Goal: Task Accomplishment & Management: Manage account settings

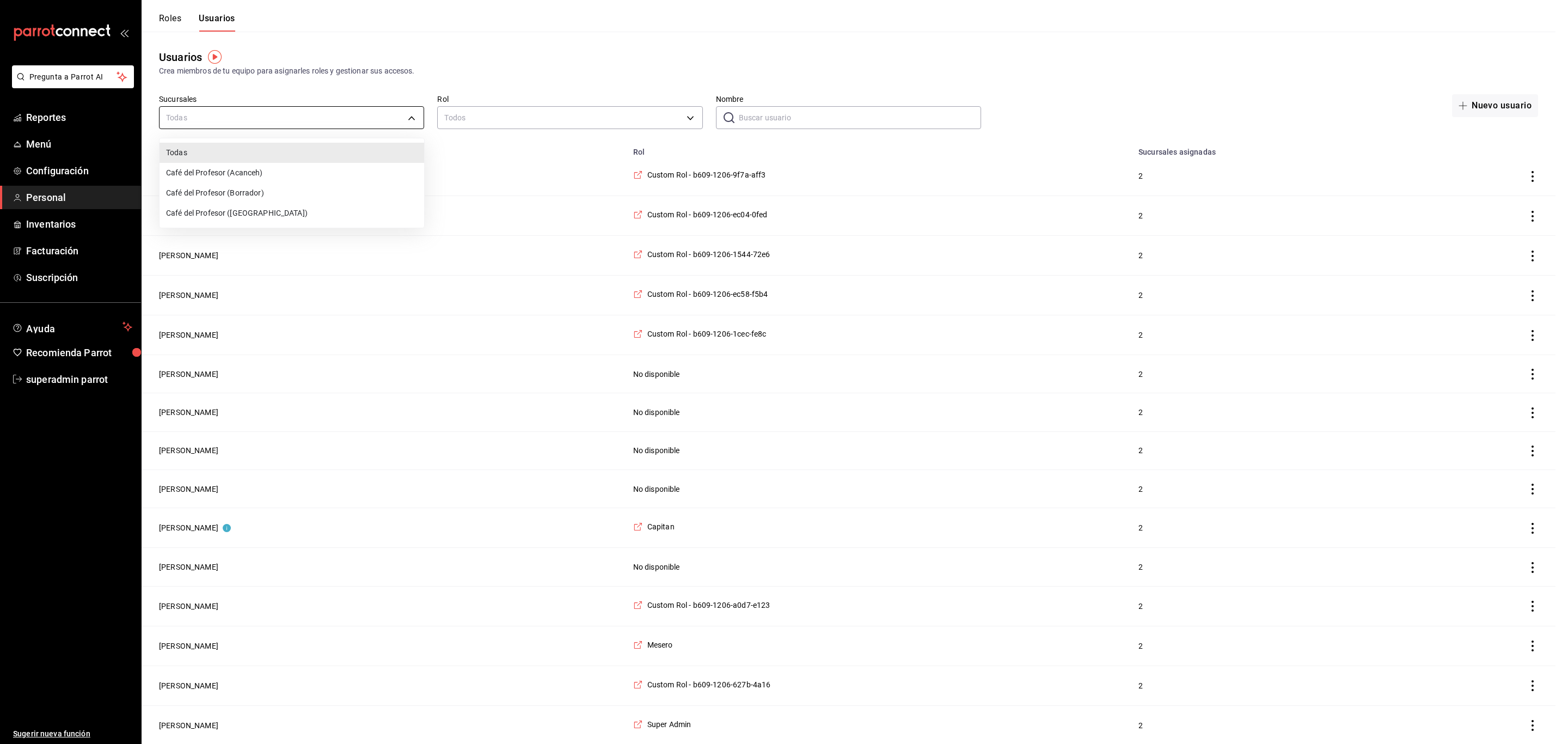
click at [290, 209] on li "Café del Profesor ([GEOGRAPHIC_DATA])" at bounding box center [292, 213] width 265 height 20
type input "cf5fc73d-0347-401f-b4f7-21ffa369c775"
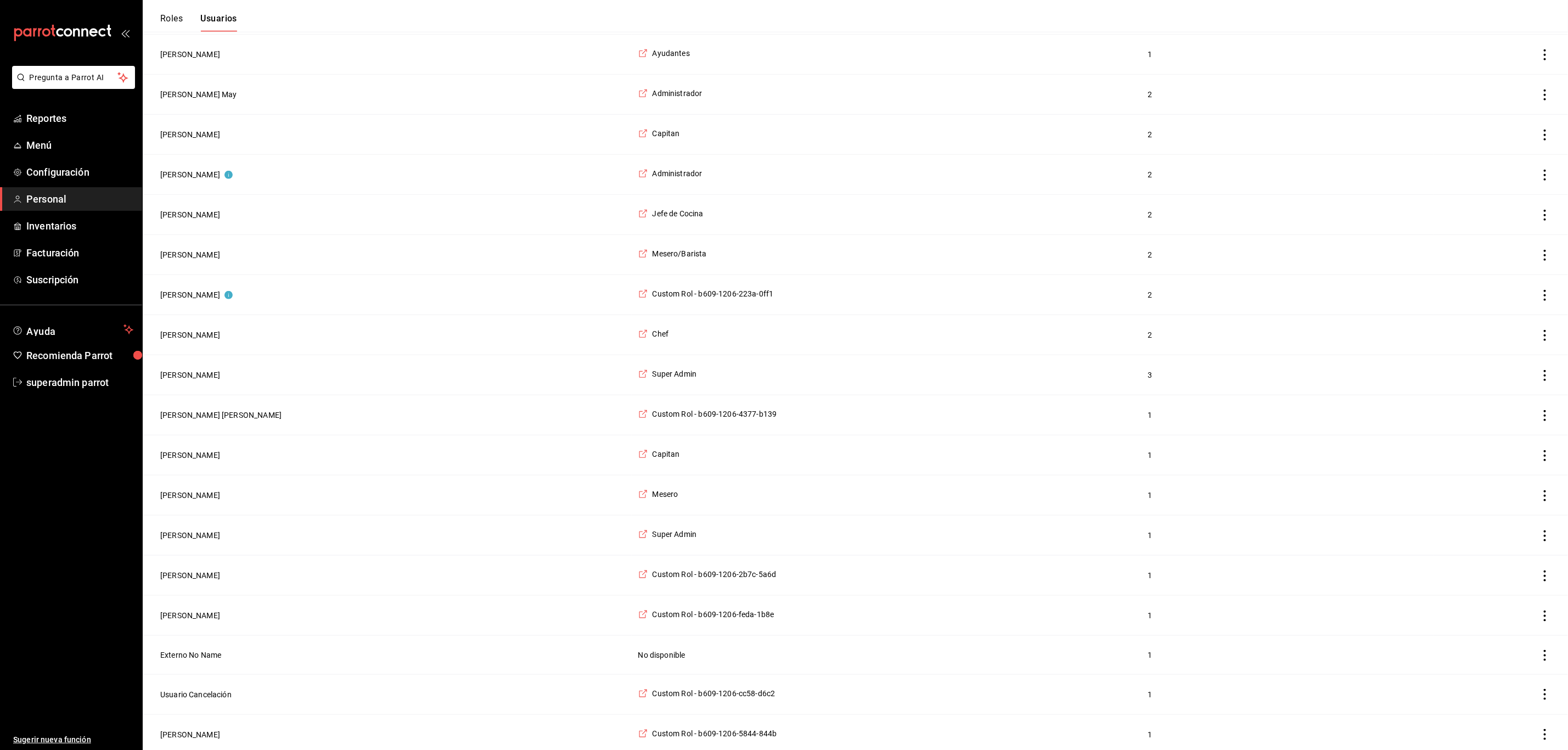
scroll to position [563, 0]
click at [191, 540] on button "[PERSON_NAME]" at bounding box center [190, 536] width 60 height 11
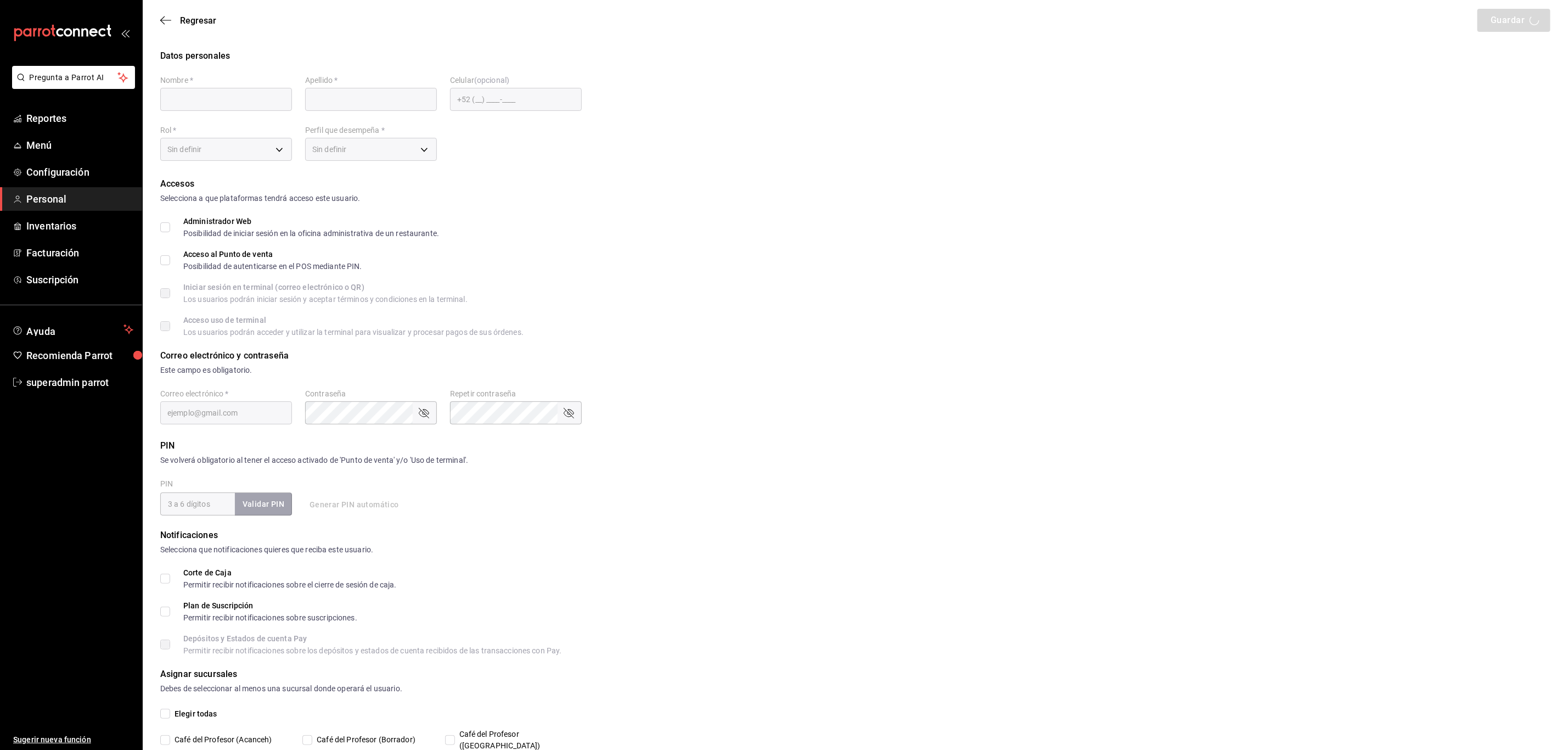
type input "[PERSON_NAME]"
checkbox input "true"
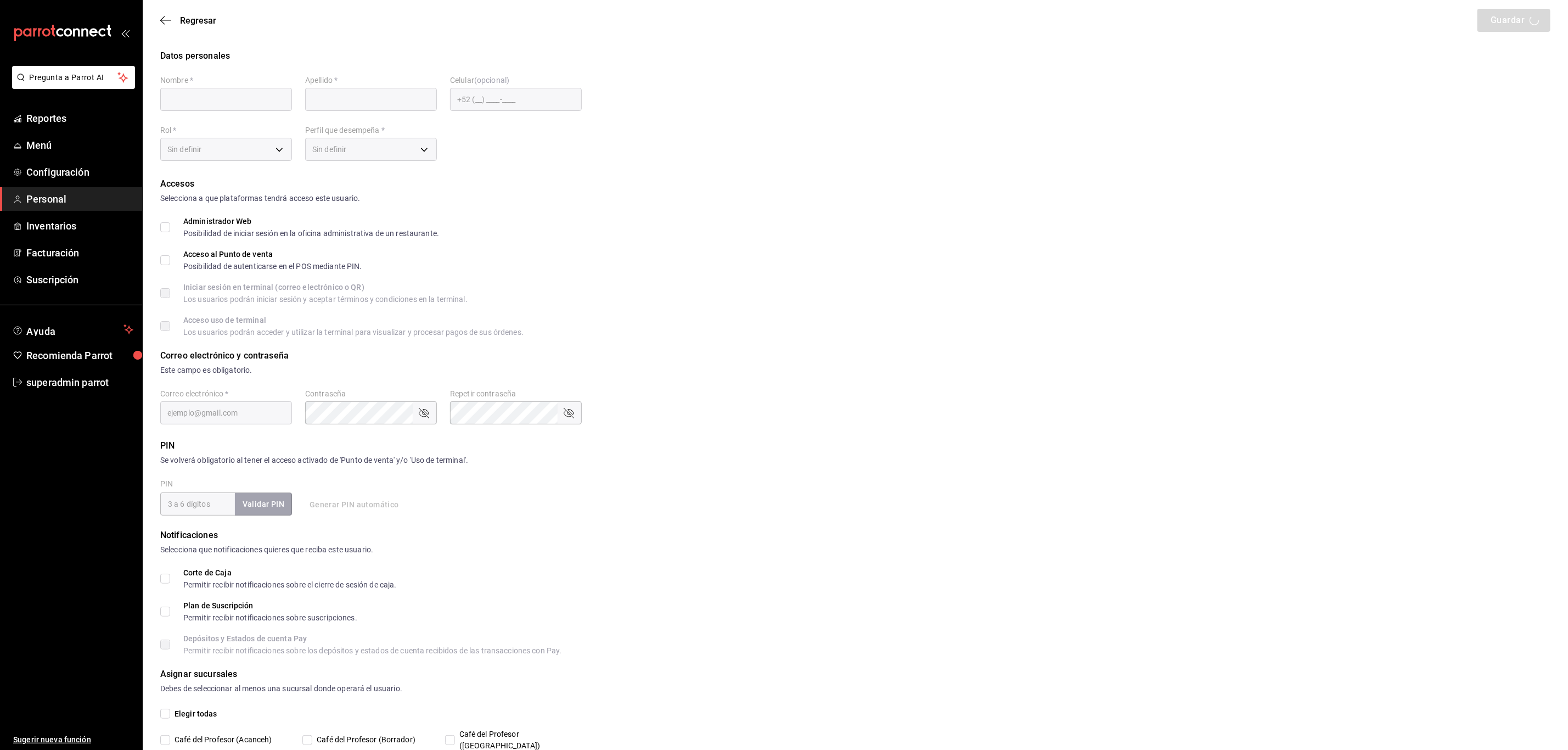
type input "[EMAIL_ADDRESS][DOMAIN_NAME]"
type input "1022"
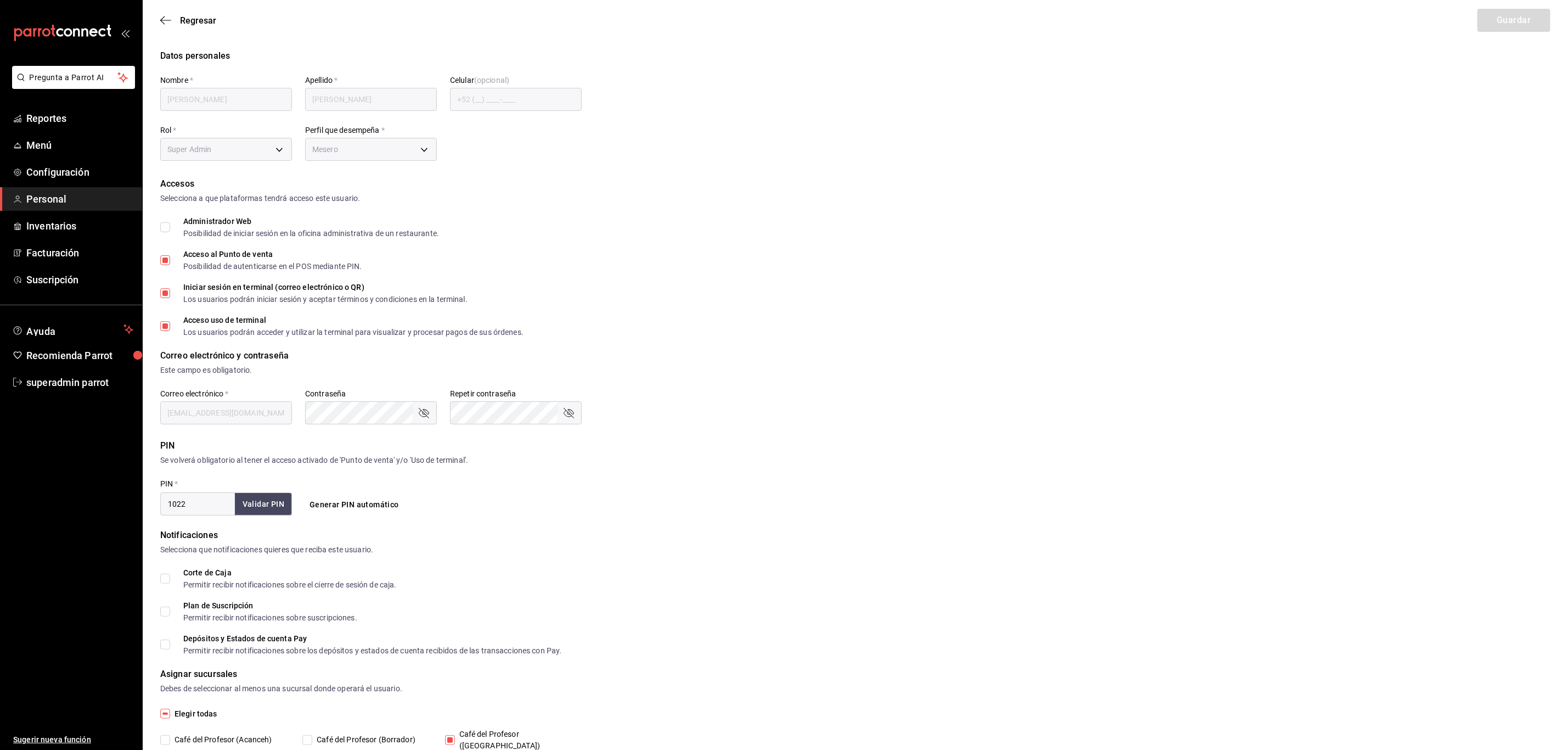
type input "2aa0bebf-de37-4608-80c0-efc88eae4c1e"
type input "WAITER"
checkbox input "true"
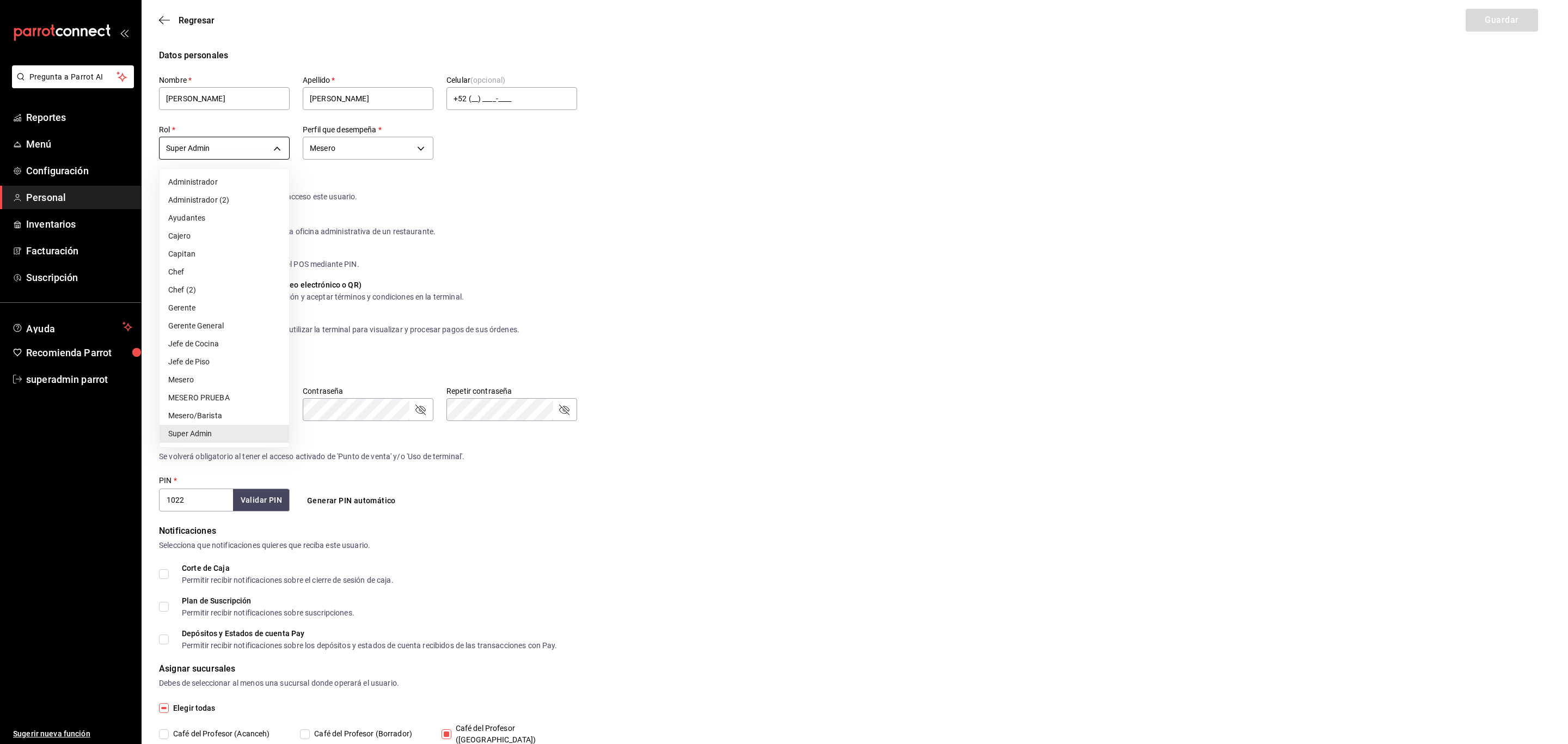
click at [247, 142] on body "Pregunta a Parrot AI Reportes Menú Configuración Personal Inventarios Facturaci…" at bounding box center [784, 397] width 1568 height 795
click at [197, 373] on li "Mesero" at bounding box center [224, 380] width 130 height 18
type input "1a76cd6b-98a7-4025-b815-3a88f11c6c47"
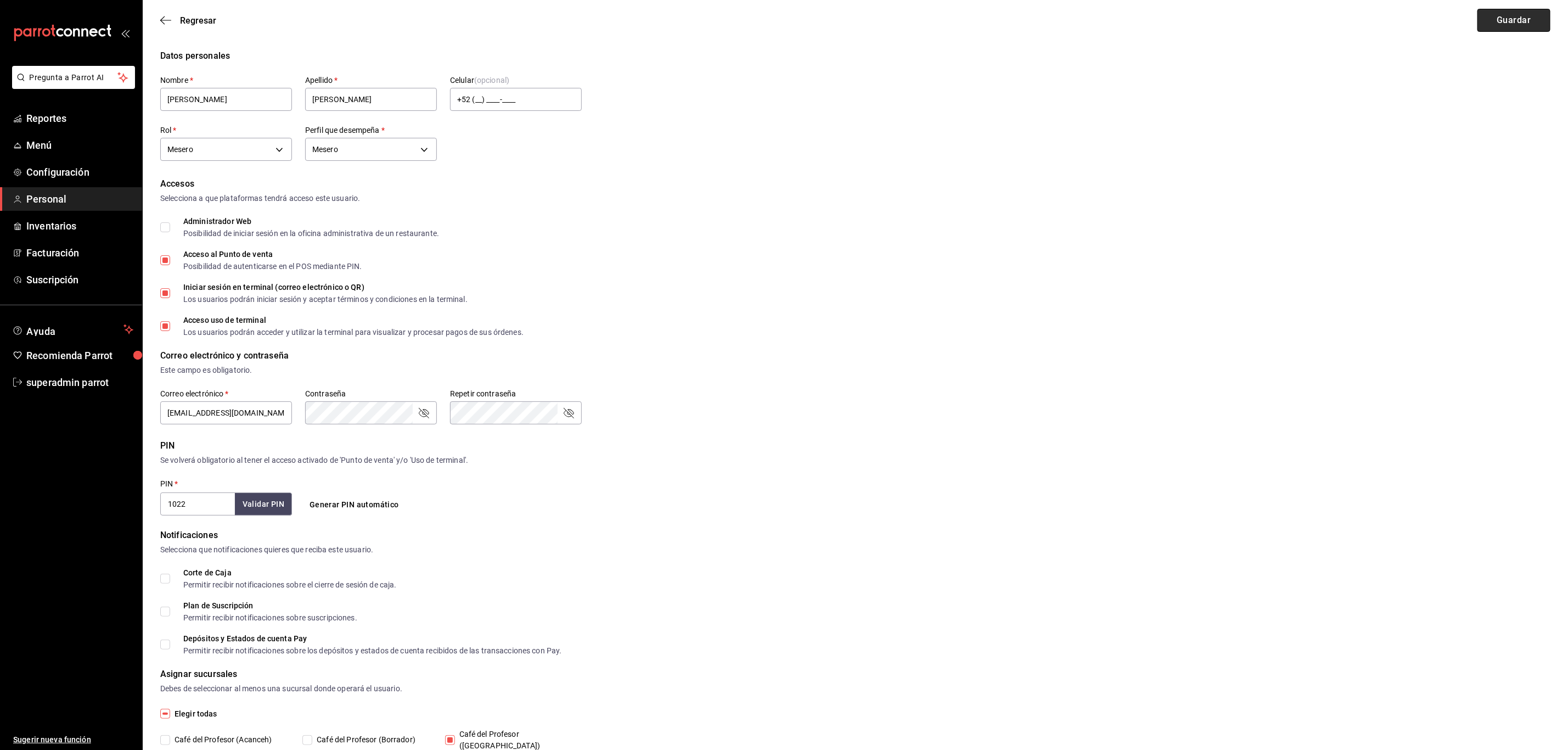
click at [1490, 25] on button "Guardar" at bounding box center [1514, 20] width 73 height 23
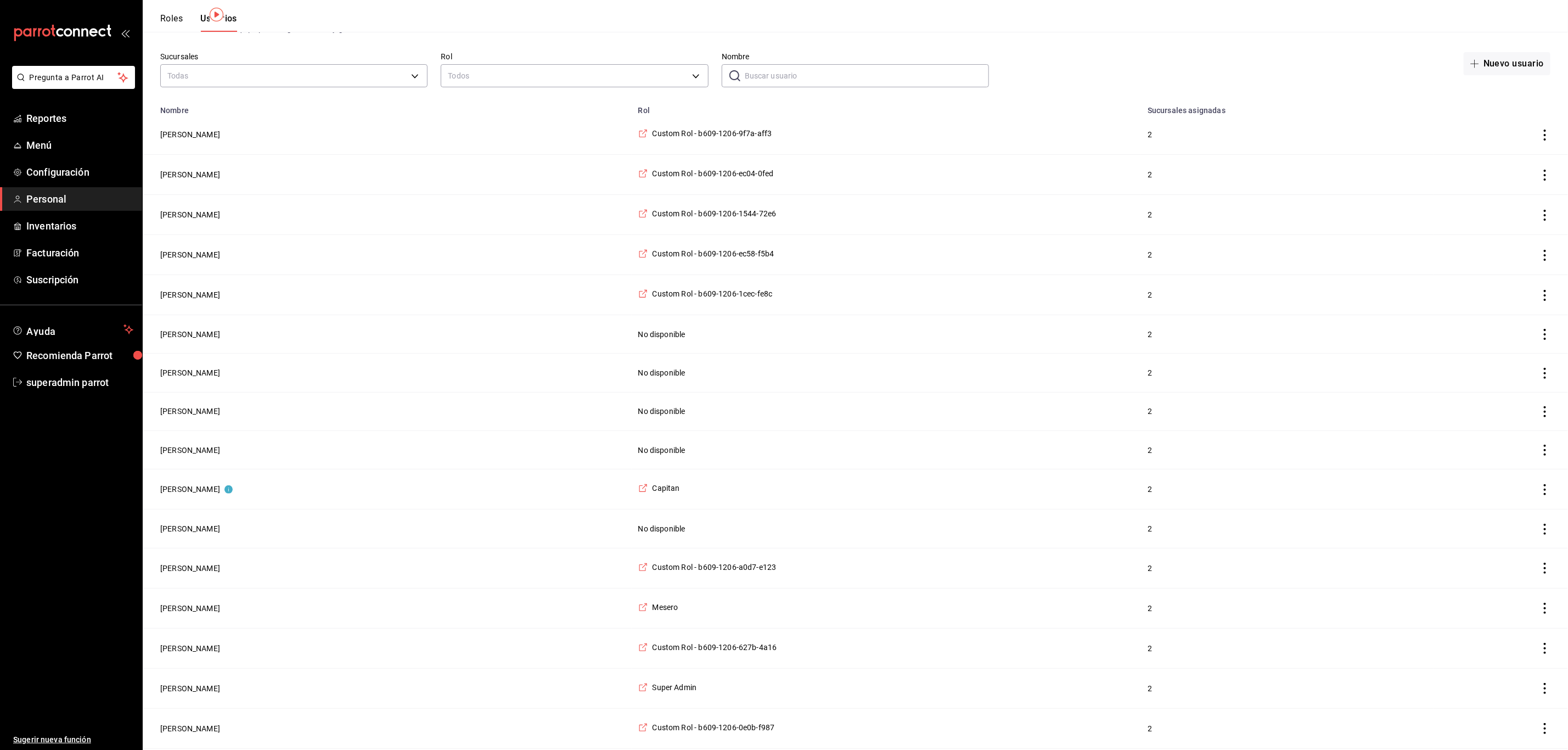
scroll to position [44, 0]
click at [180, 689] on button "[PERSON_NAME]" at bounding box center [190, 688] width 60 height 11
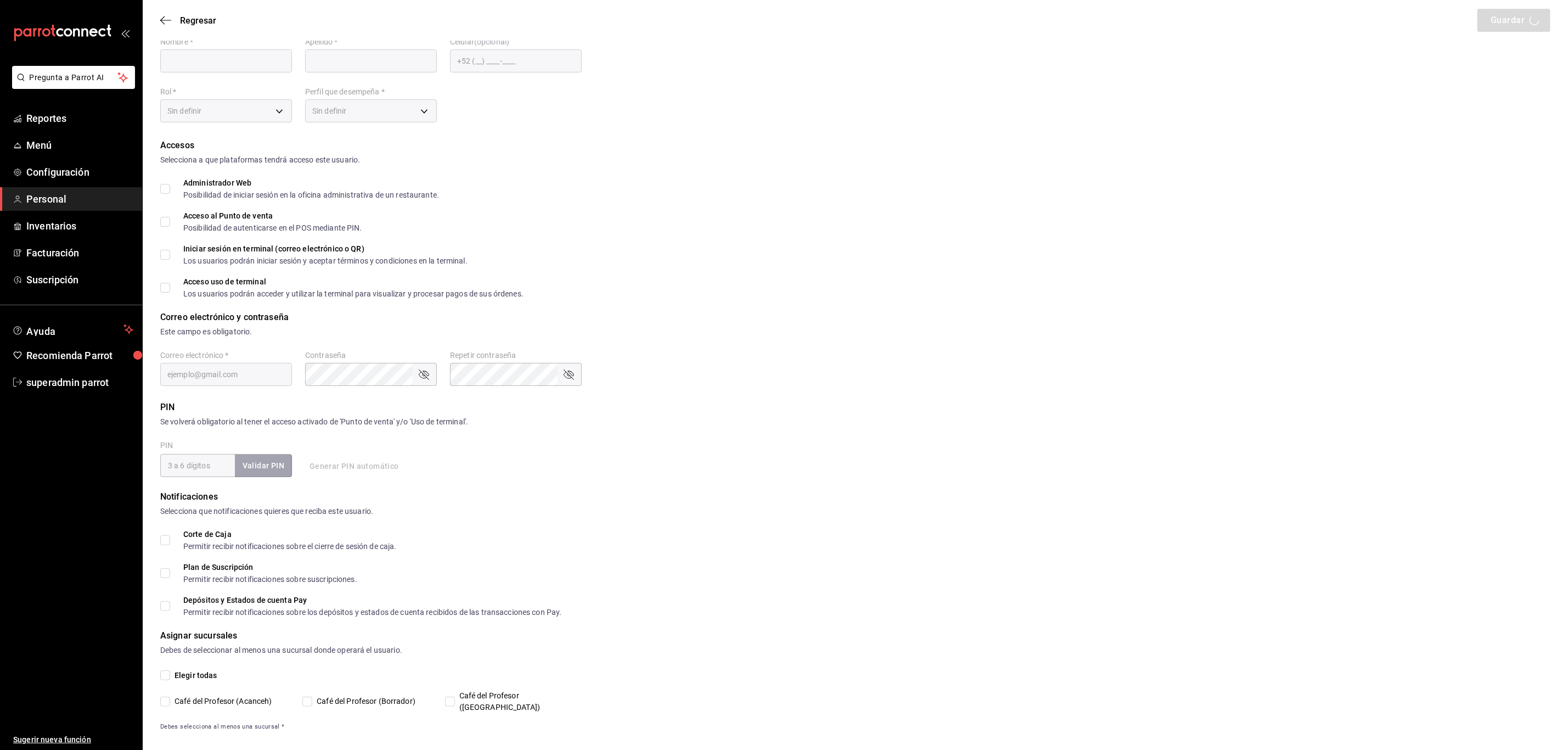
type input "Maryori"
type input "Solis"
checkbox input "true"
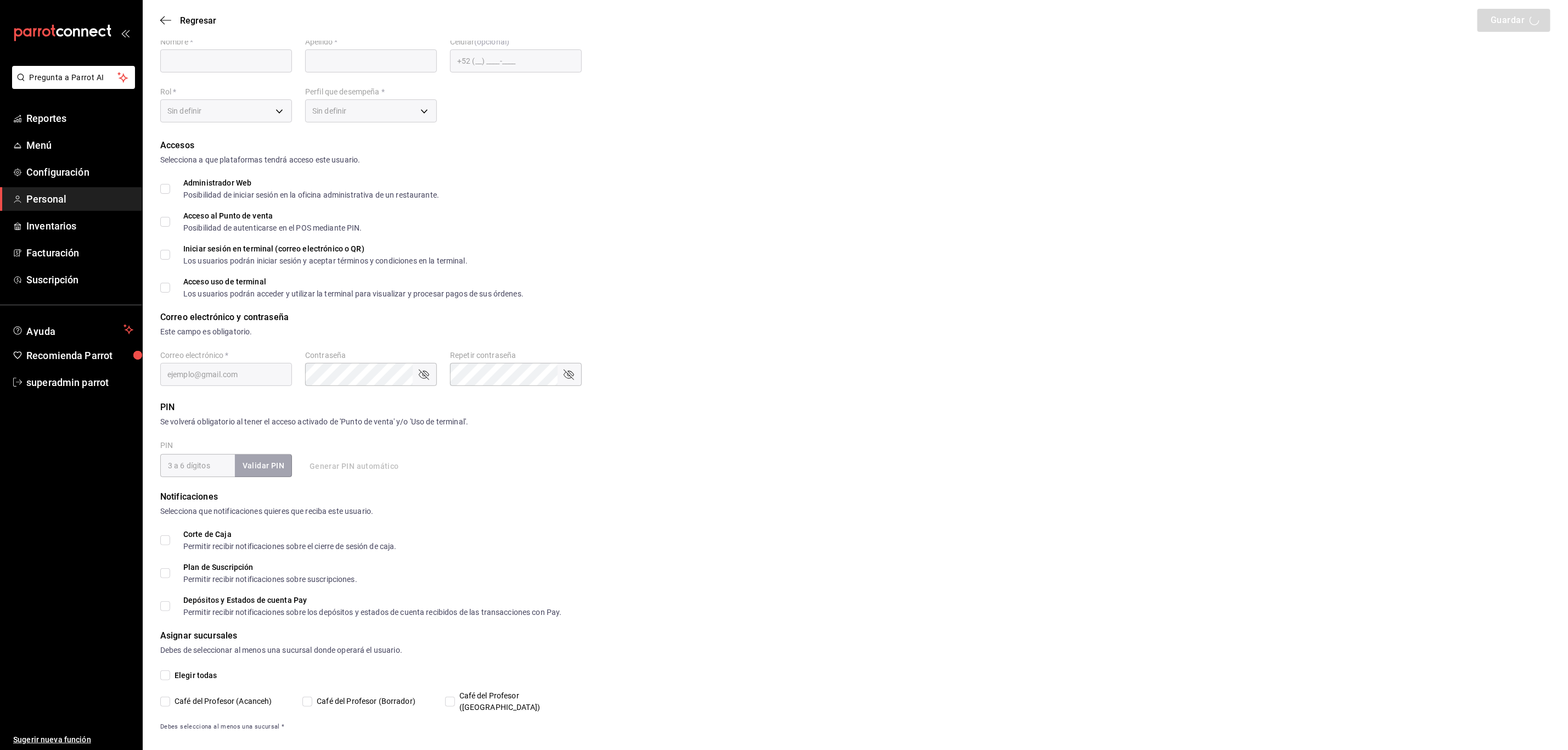
type input "[EMAIL_ADDRESS][DOMAIN_NAME]"
type input "2603"
type input "2aa0bebf-de37-4608-80c0-efc88eae4c1e"
type input "WAITER"
checkbox input "true"
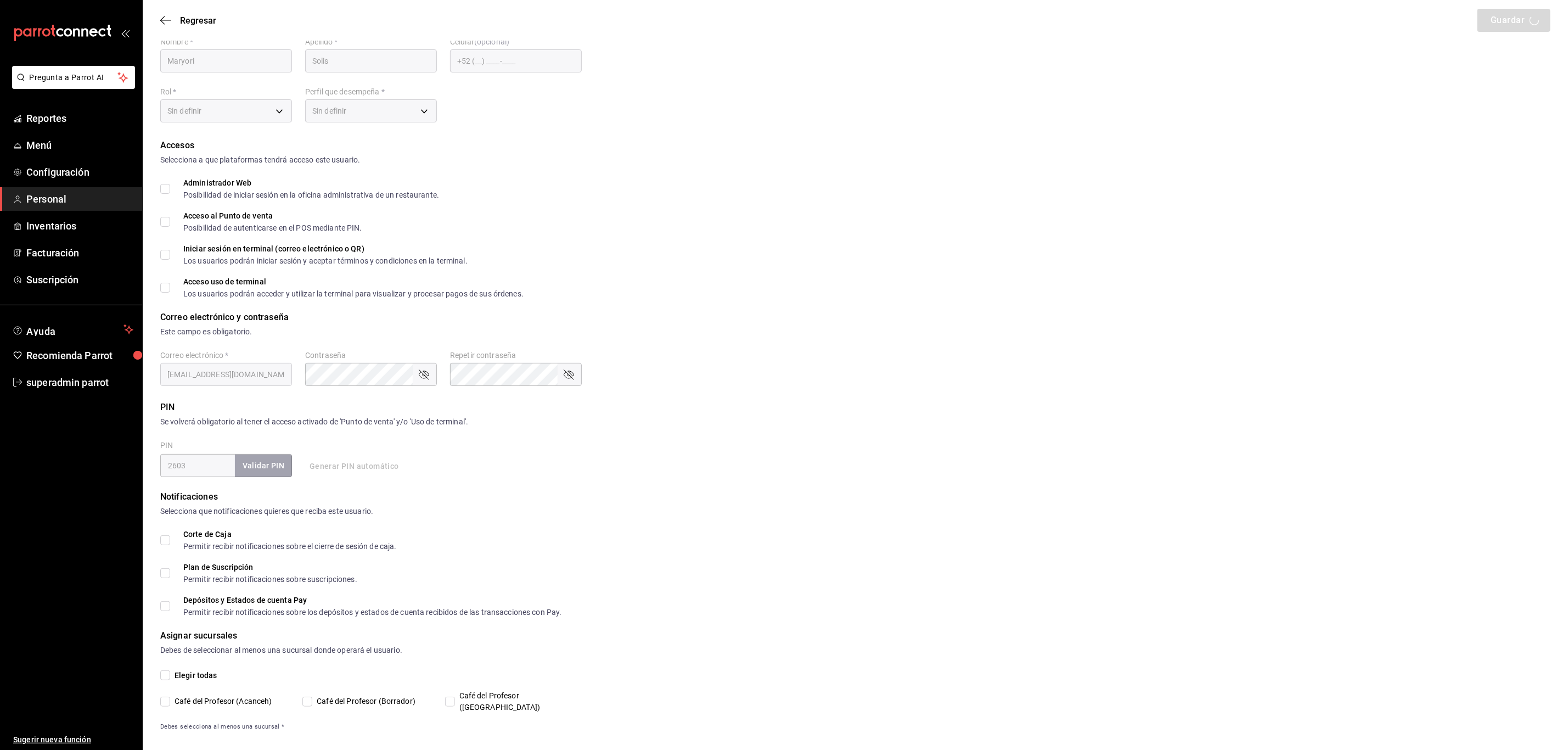
checkbox input "true"
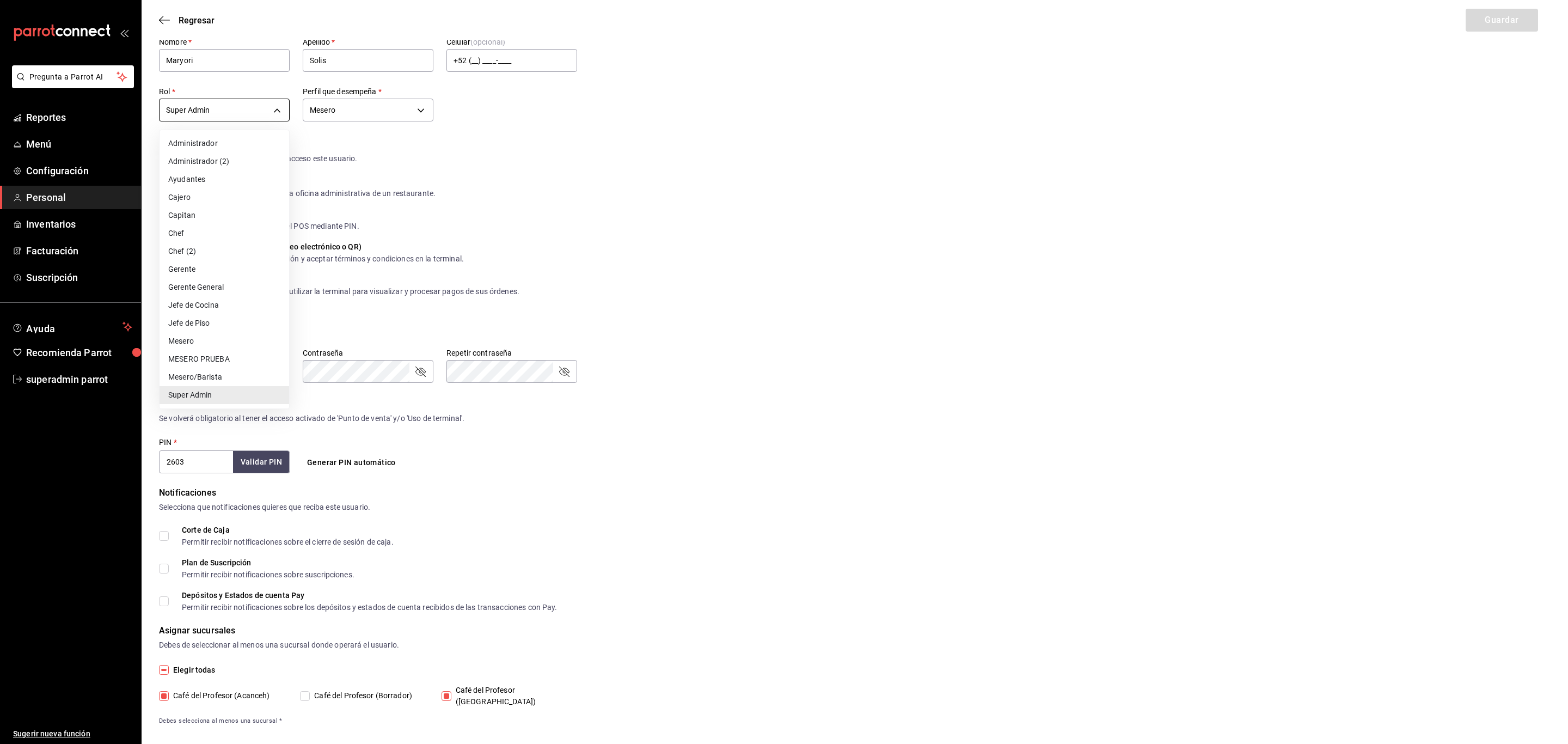
click at [245, 103] on body "Pregunta a Parrot AI Reportes Menú Configuración Personal Inventarios Facturaci…" at bounding box center [784, 359] width 1568 height 795
click at [189, 337] on li "Mesero" at bounding box center [224, 342] width 130 height 18
type input "1a76cd6b-98a7-4025-b815-3a88f11c6c47"
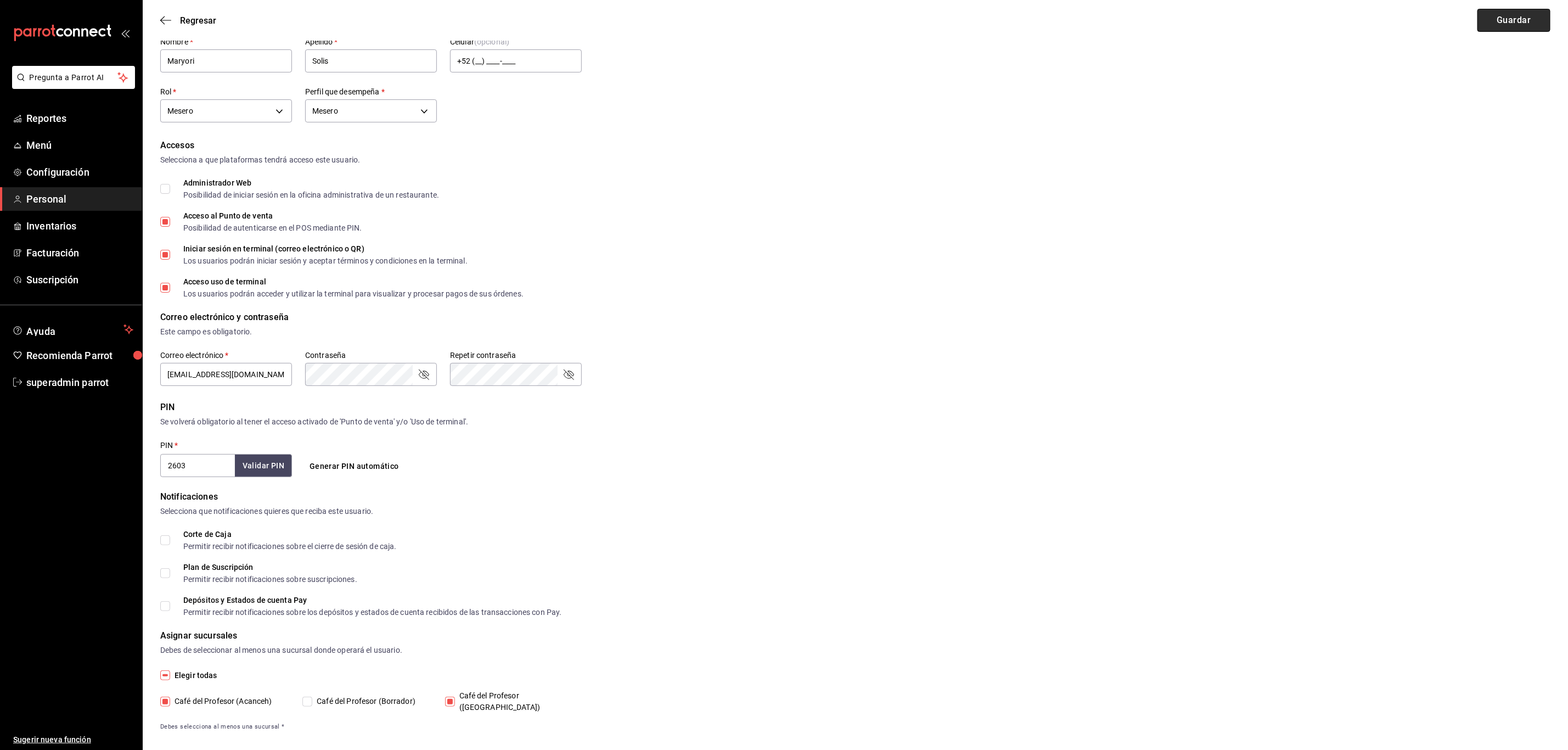
click at [1487, 18] on button "Guardar" at bounding box center [1514, 20] width 73 height 23
